Goal: Task Accomplishment & Management: Use online tool/utility

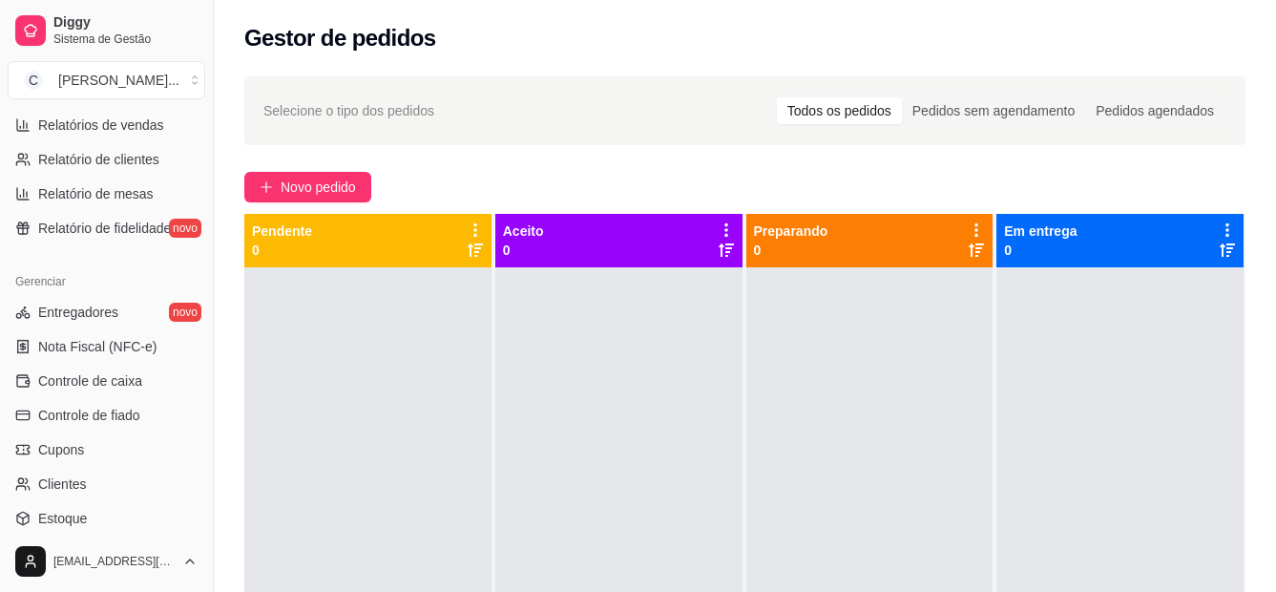
scroll to position [676, 0]
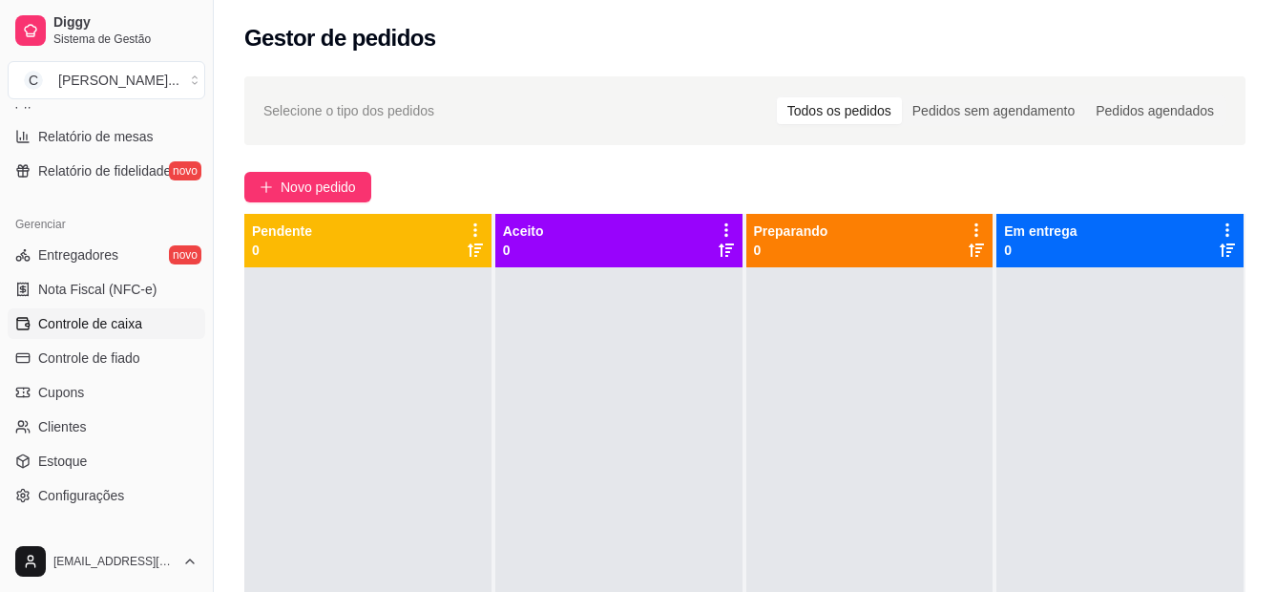
drag, startPoint x: 78, startPoint y: 320, endPoint x: 92, endPoint y: 325, distance: 14.5
click at [79, 320] on span "Controle de caixa" at bounding box center [90, 323] width 104 height 19
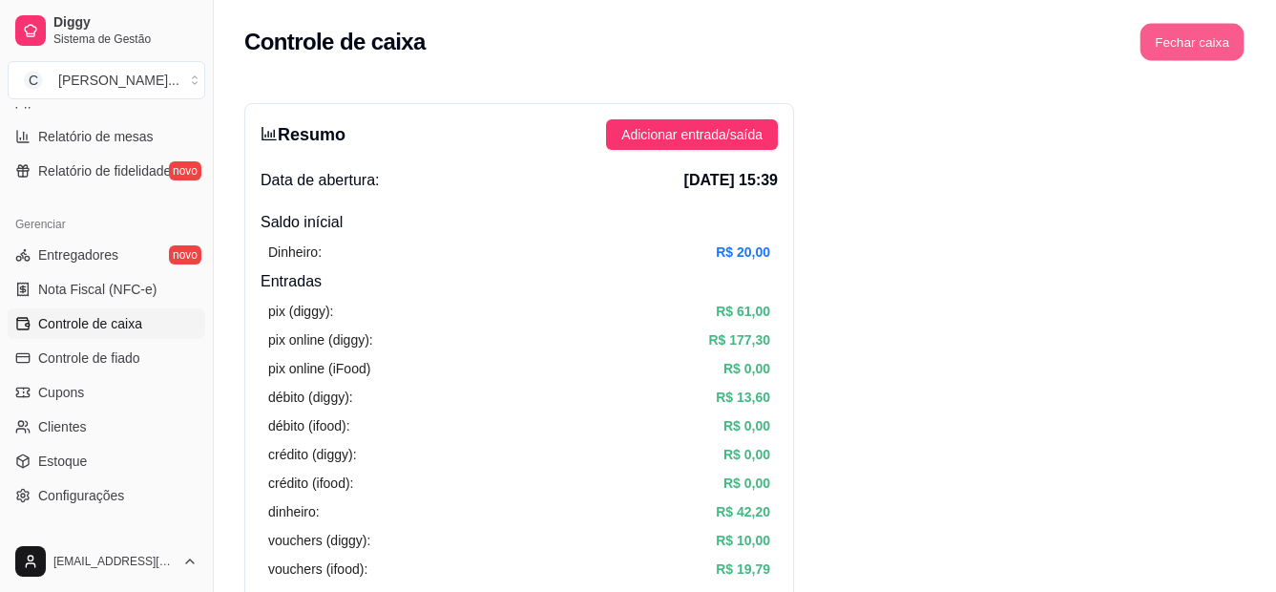
click at [1192, 47] on button "Fechar caixa" at bounding box center [1192, 42] width 104 height 37
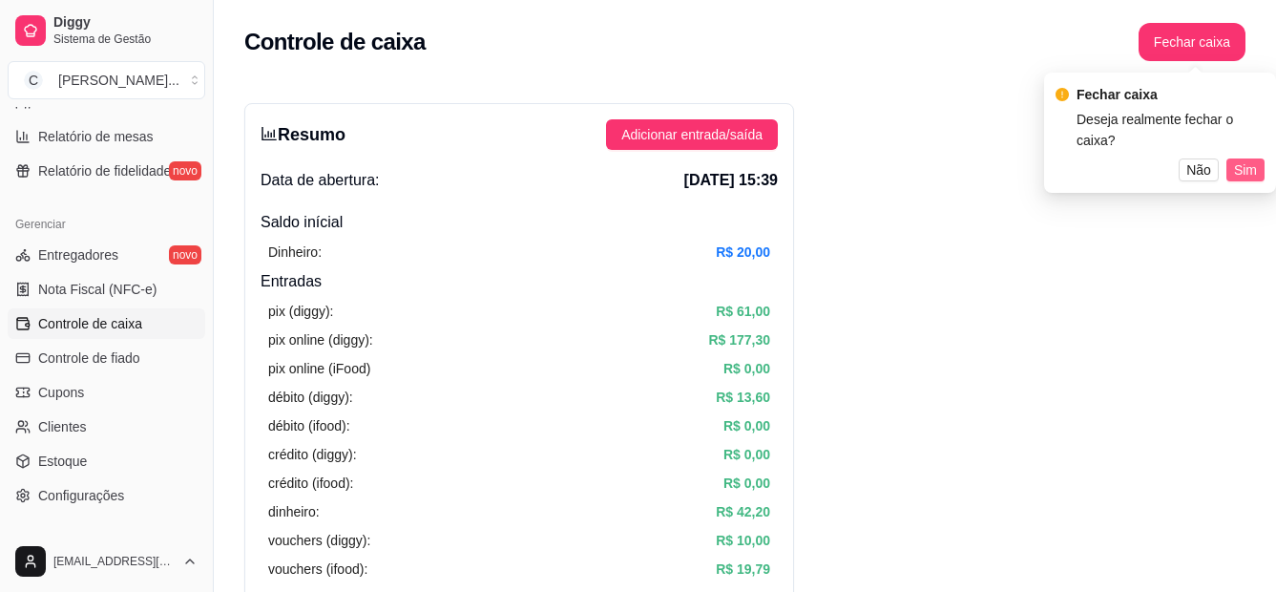
click at [1247, 159] on span "Sim" at bounding box center [1245, 169] width 23 height 21
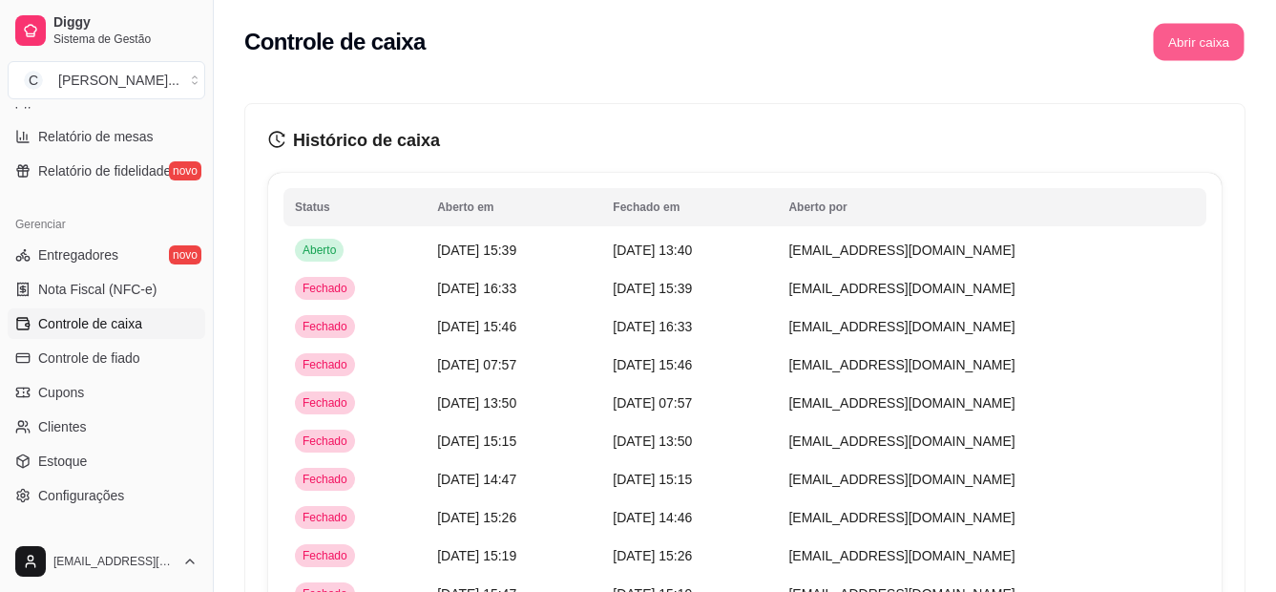
click at [1183, 53] on button "Abrir caixa" at bounding box center [1198, 42] width 91 height 37
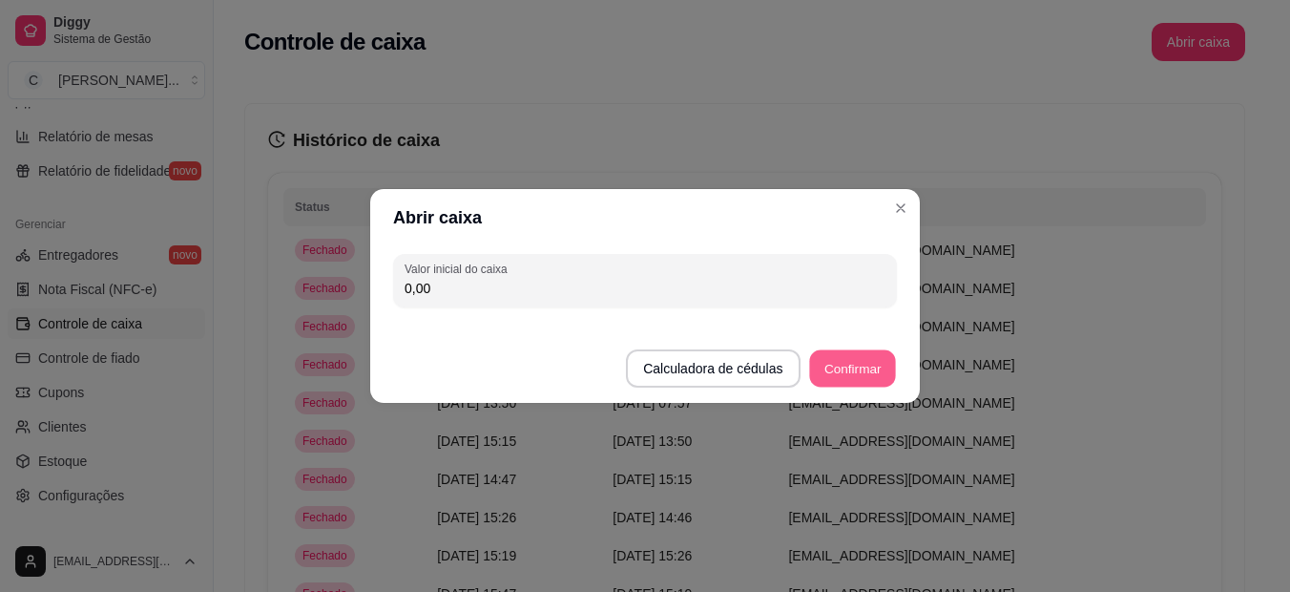
click at [882, 363] on button "Confirmar" at bounding box center [852, 368] width 87 height 37
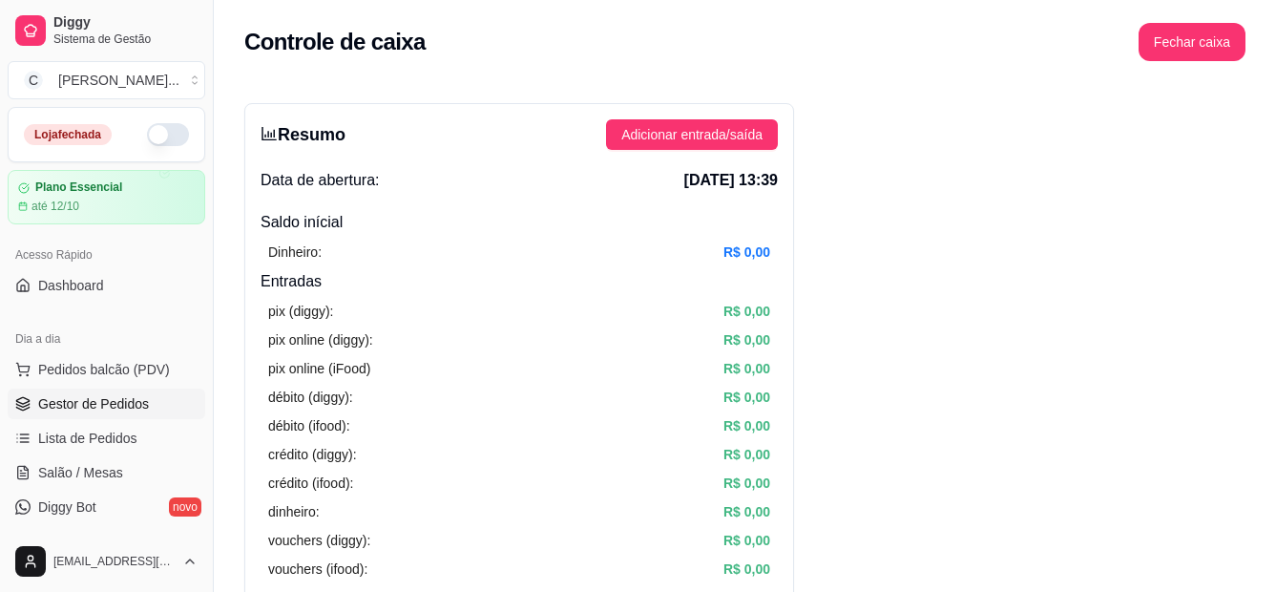
click at [112, 397] on span "Gestor de Pedidos" at bounding box center [93, 403] width 111 height 19
